Goal: Task Accomplishment & Management: Manage account settings

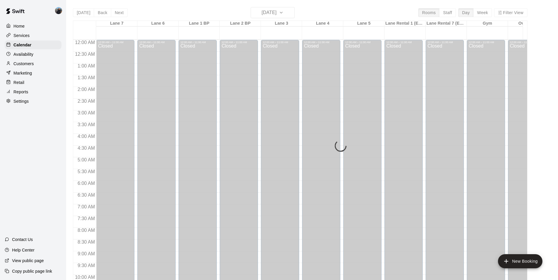
scroll to position [323, 0]
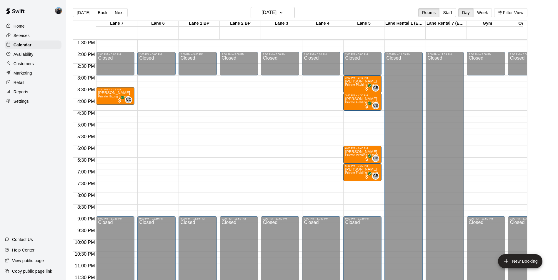
click at [98, 14] on button "Back" at bounding box center [102, 12] width 17 height 9
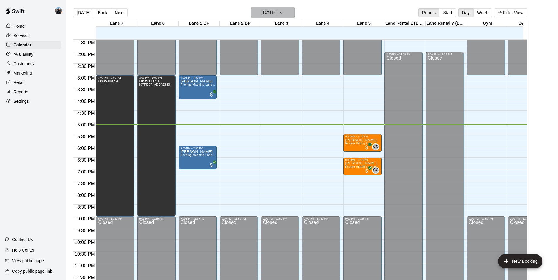
click at [287, 14] on button "[DATE]" at bounding box center [272, 12] width 44 height 11
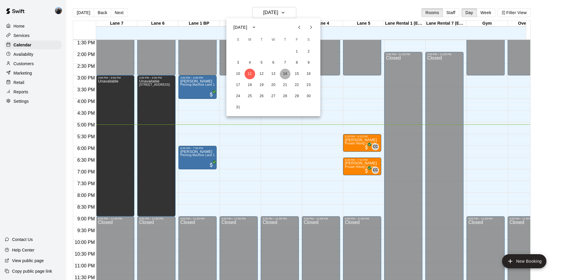
click at [286, 73] on button "14" at bounding box center [285, 74] width 11 height 11
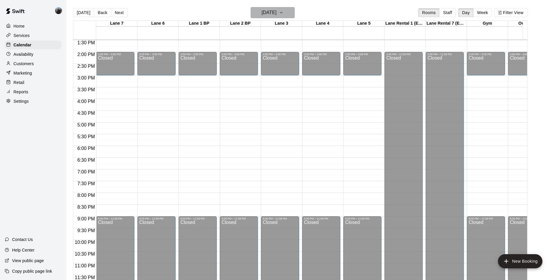
click at [283, 13] on icon "button" at bounding box center [281, 12] width 5 height 7
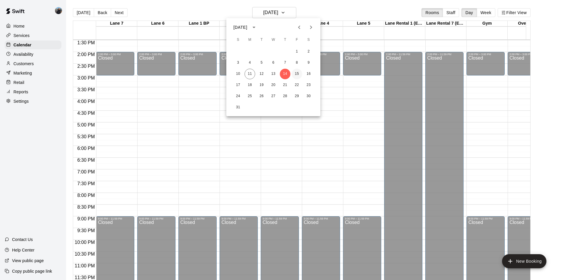
click at [297, 76] on button "15" at bounding box center [297, 74] width 11 height 11
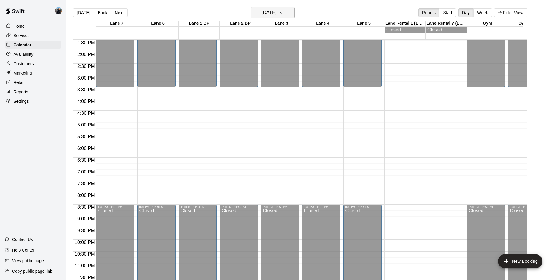
click at [282, 13] on icon "button" at bounding box center [281, 12] width 2 height 1
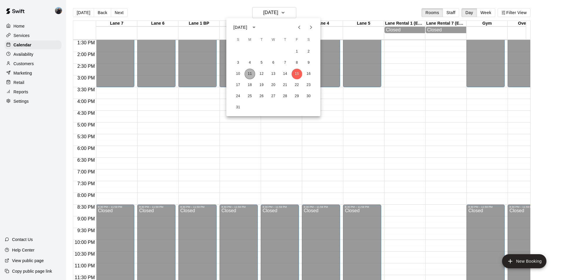
click at [253, 74] on button "11" at bounding box center [250, 74] width 11 height 11
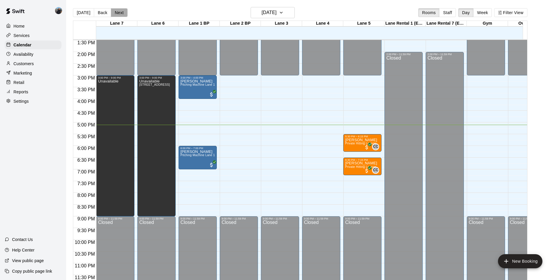
click at [118, 13] on button "Next" at bounding box center [119, 12] width 16 height 9
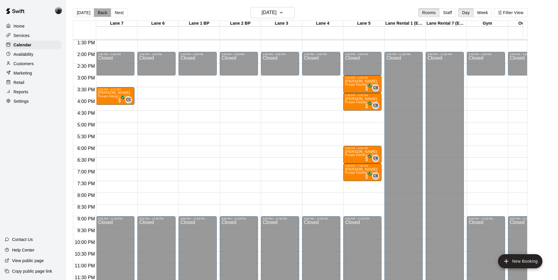
click at [100, 15] on button "Back" at bounding box center [102, 12] width 17 height 9
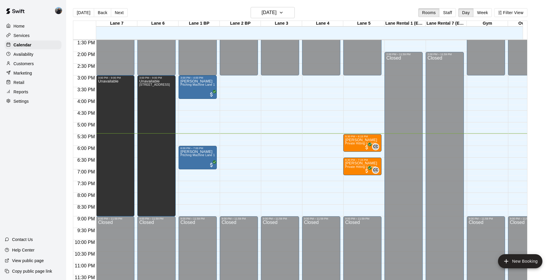
click at [18, 55] on p "Availability" at bounding box center [24, 54] width 20 height 6
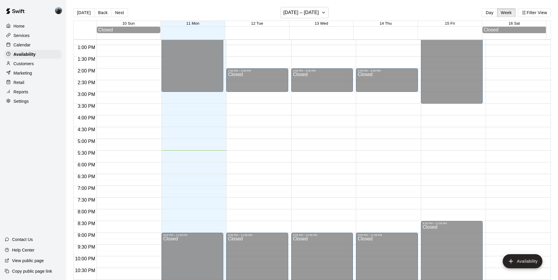
scroll to position [287, 0]
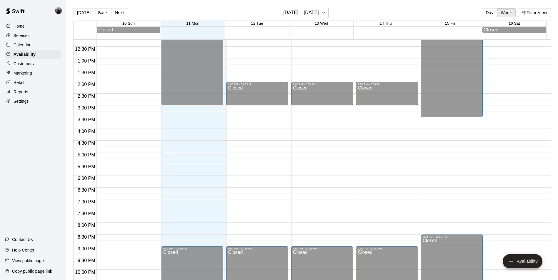
click at [21, 47] on p "Calendar" at bounding box center [22, 45] width 17 height 6
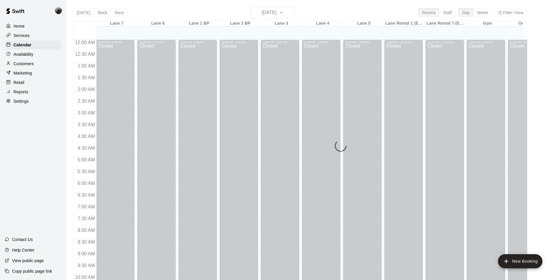
scroll to position [299, 0]
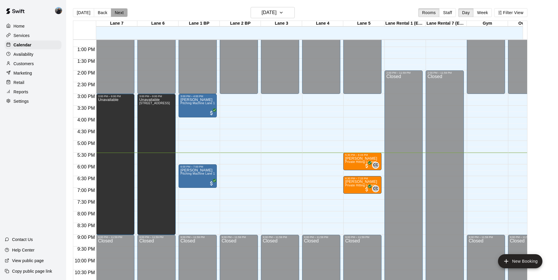
click at [117, 15] on button "Next" at bounding box center [119, 12] width 16 height 9
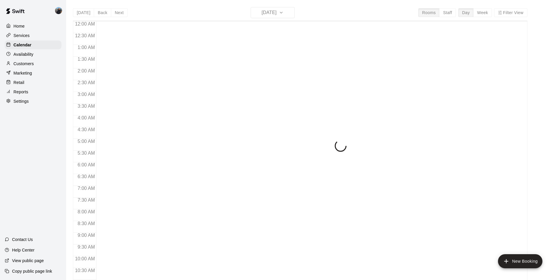
scroll to position [299, 0]
